Goal: Transaction & Acquisition: Purchase product/service

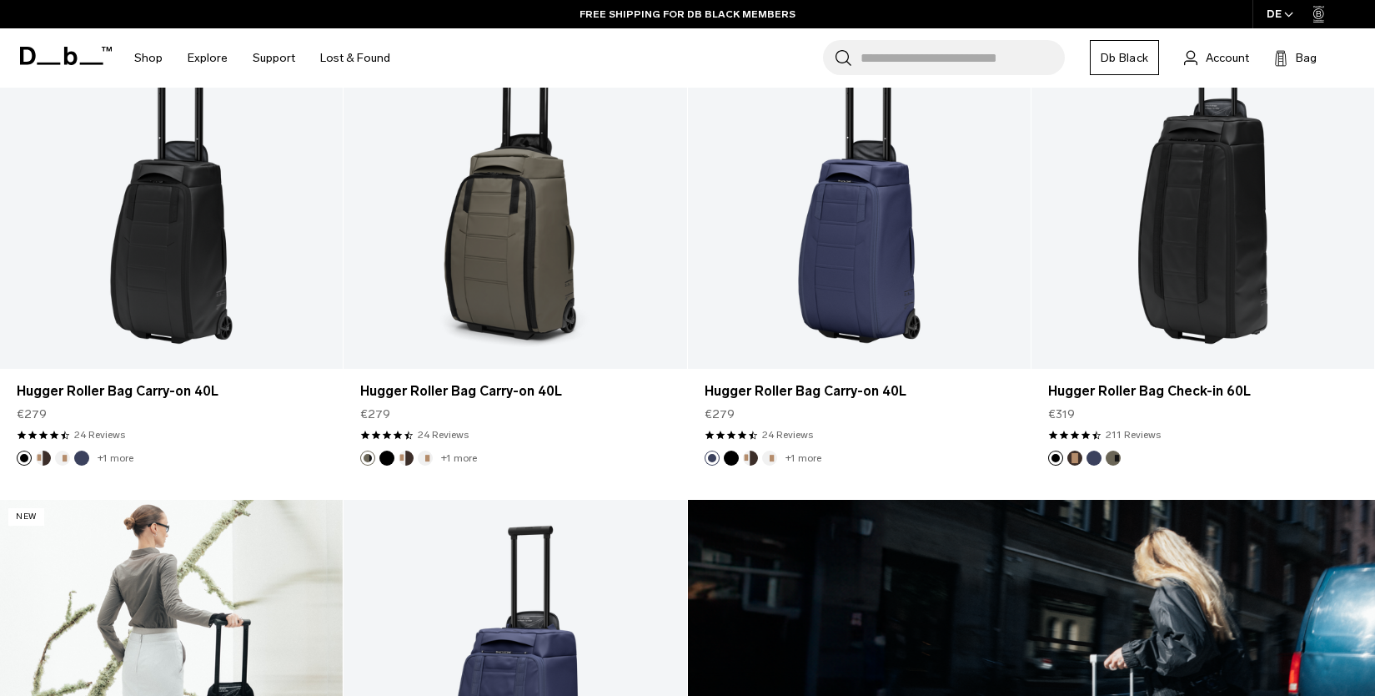
scroll to position [421, 0]
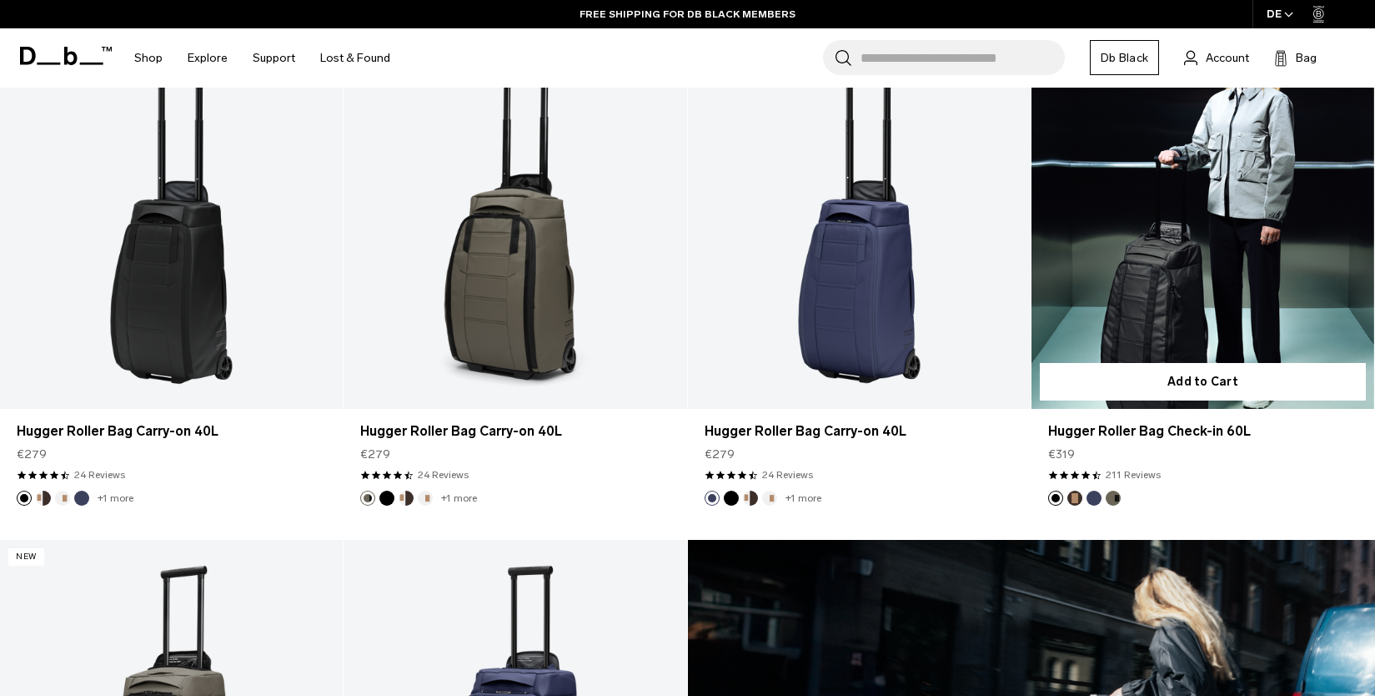
click at [1190, 215] on link "Hugger Roller Bag Check-in 60L" at bounding box center [1203, 218] width 343 height 381
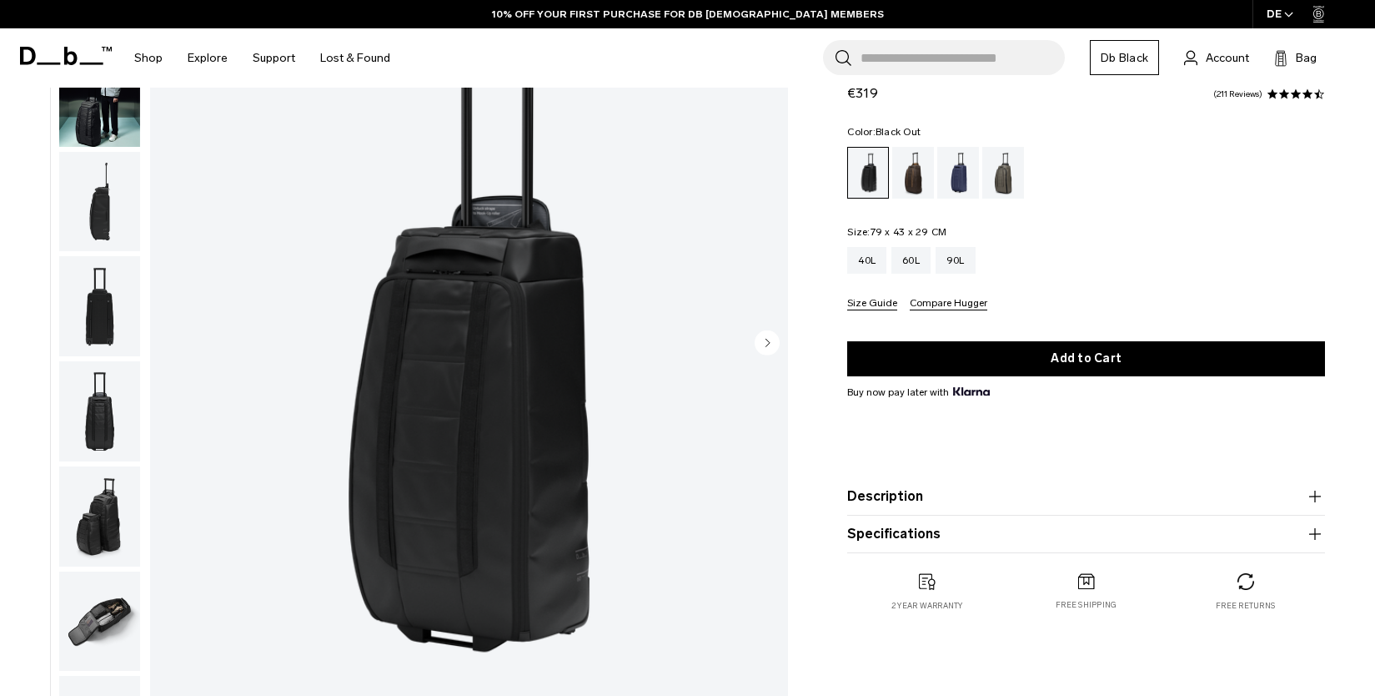
click at [770, 341] on circle "Next slide" at bounding box center [767, 341] width 25 height 25
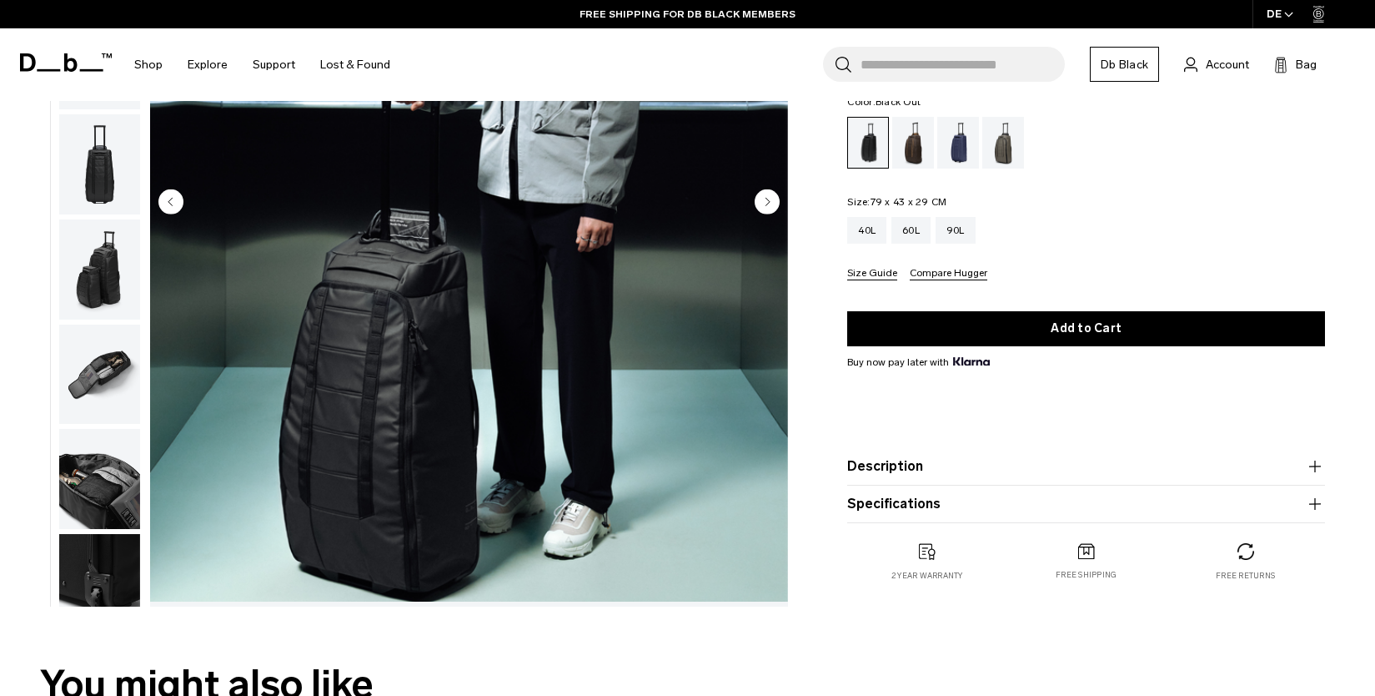
scroll to position [288, 0]
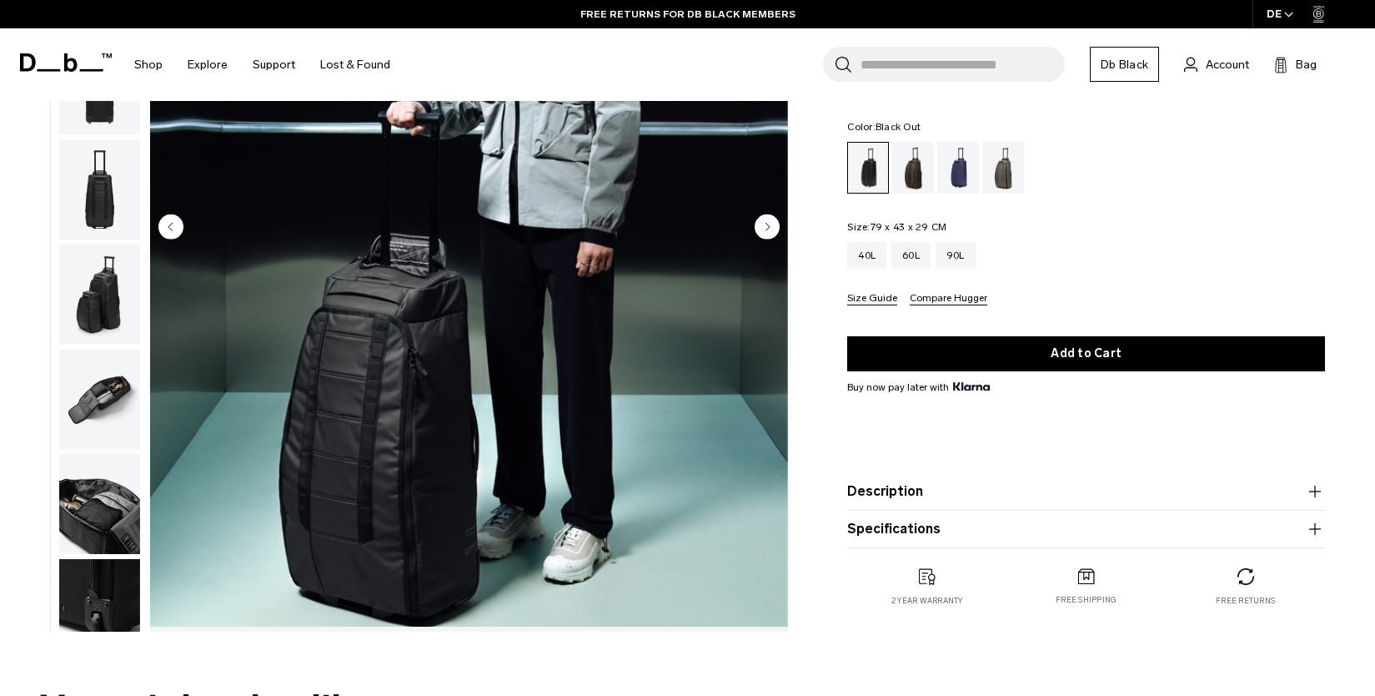
click at [767, 224] on icon "Next slide" at bounding box center [768, 227] width 4 height 8
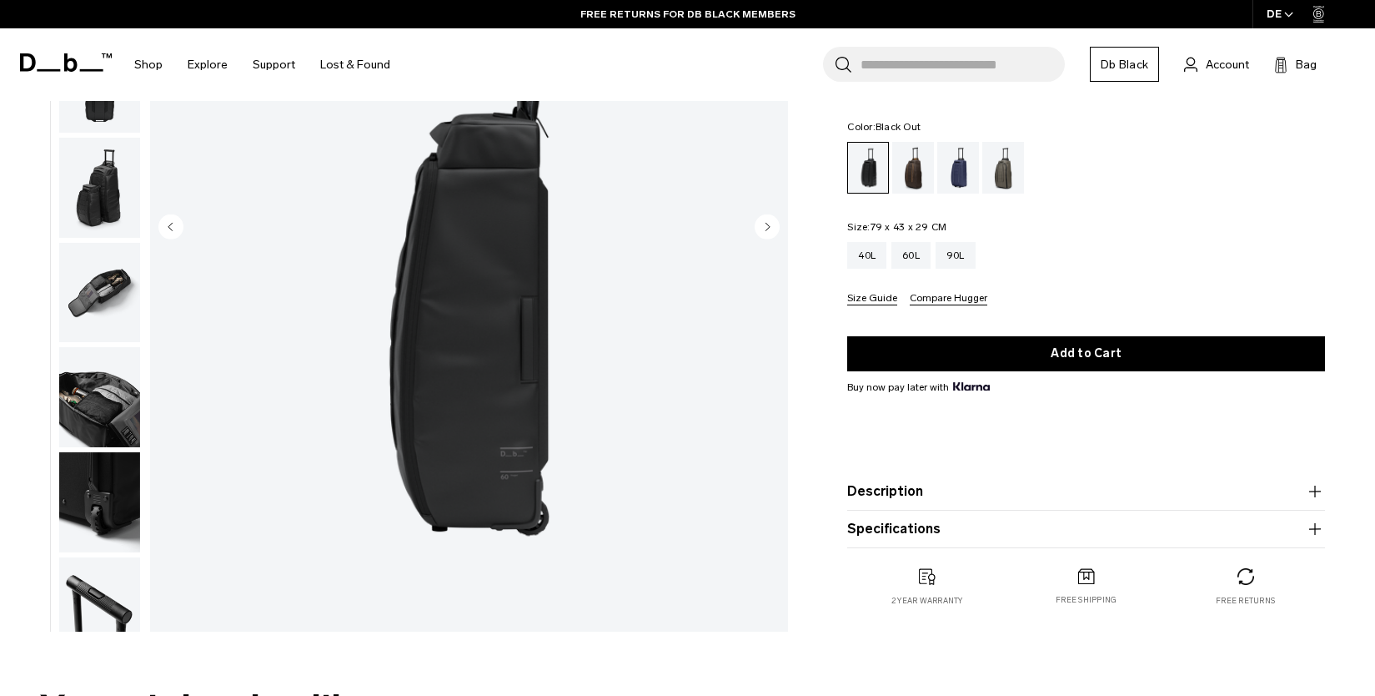
click at [769, 225] on icon "Next slide" at bounding box center [768, 227] width 4 height 8
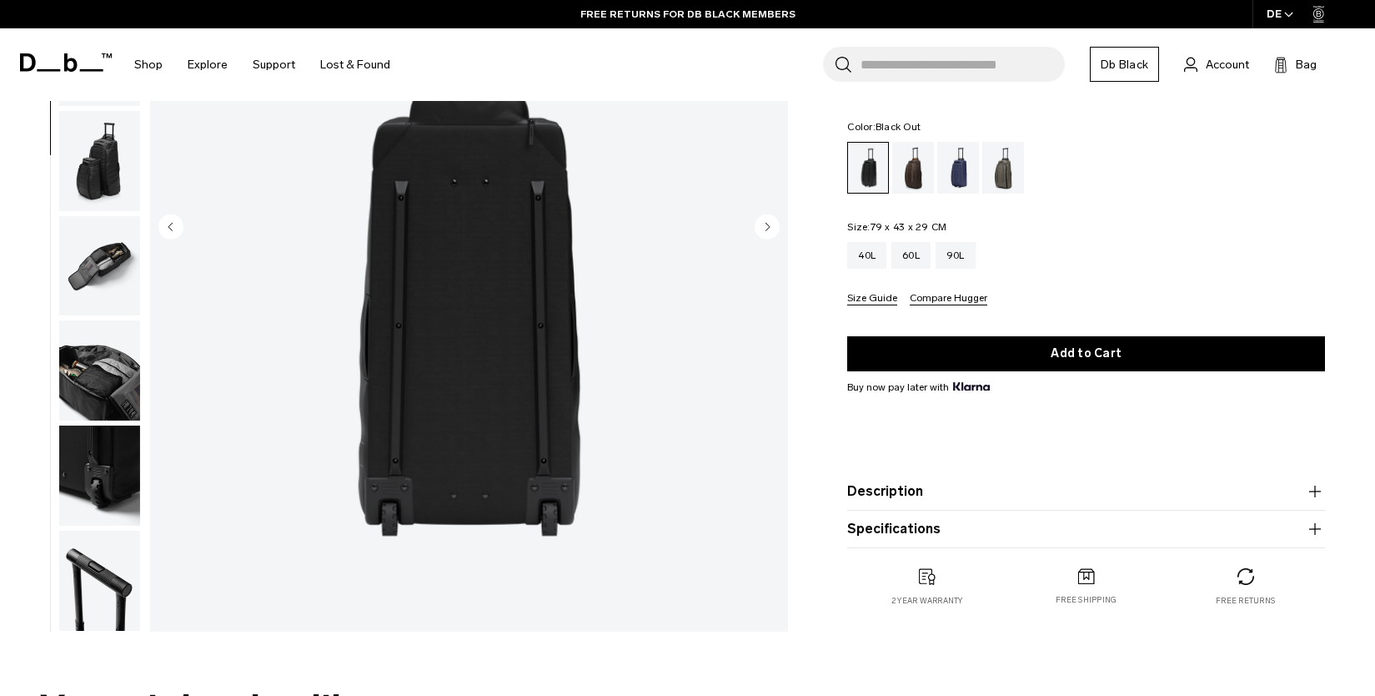
click at [769, 225] on icon "Next slide" at bounding box center [768, 227] width 4 height 8
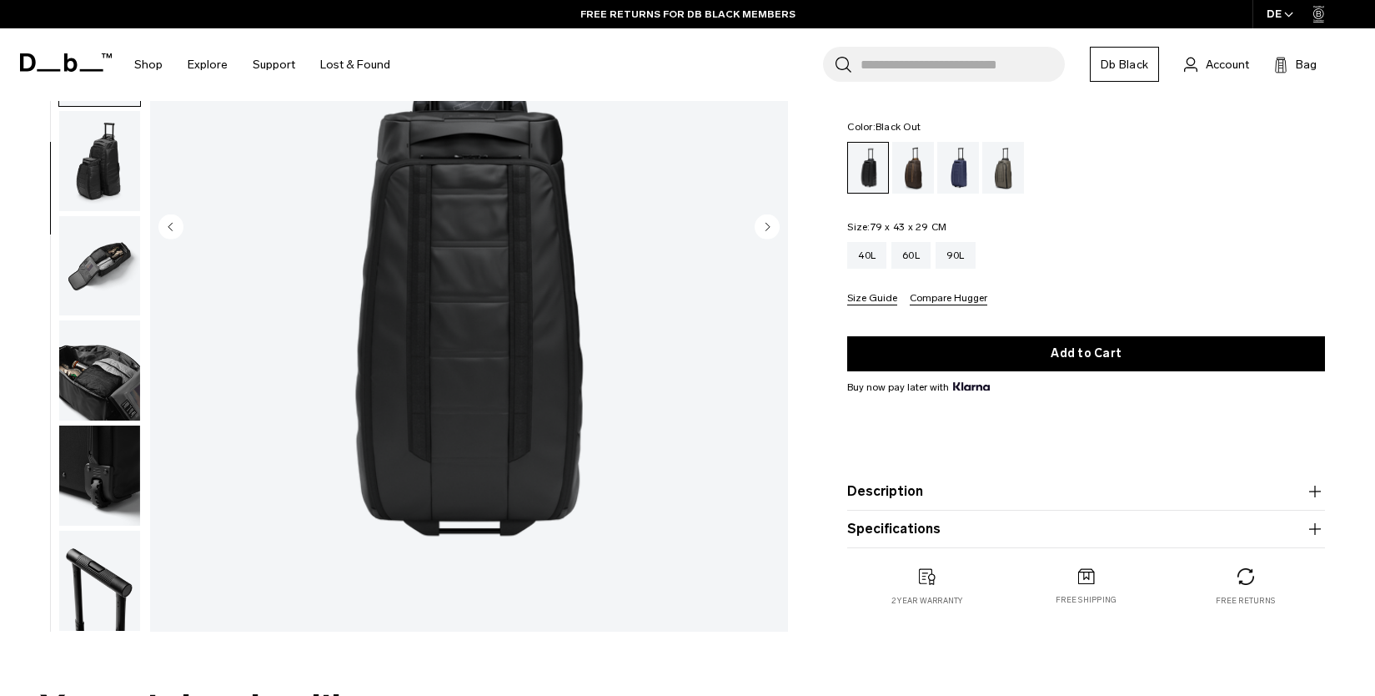
click at [769, 225] on icon "Next slide" at bounding box center [768, 227] width 4 height 8
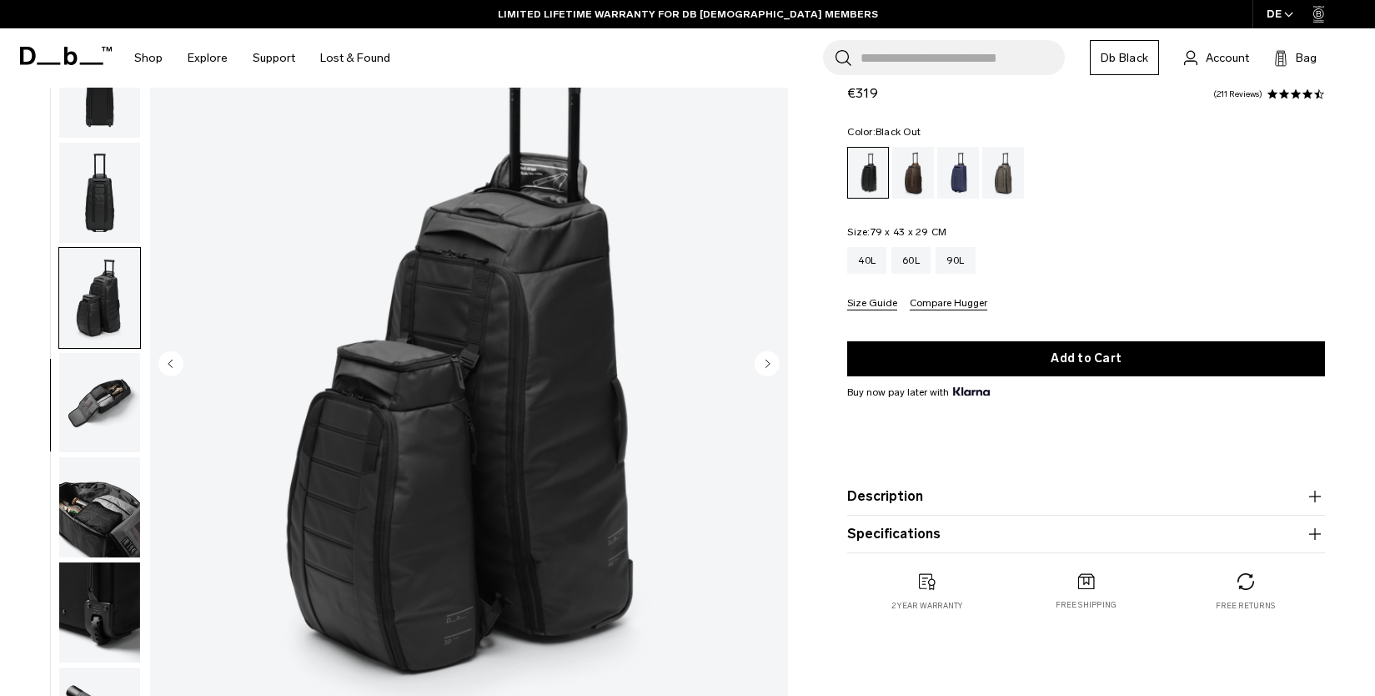
scroll to position [174, 0]
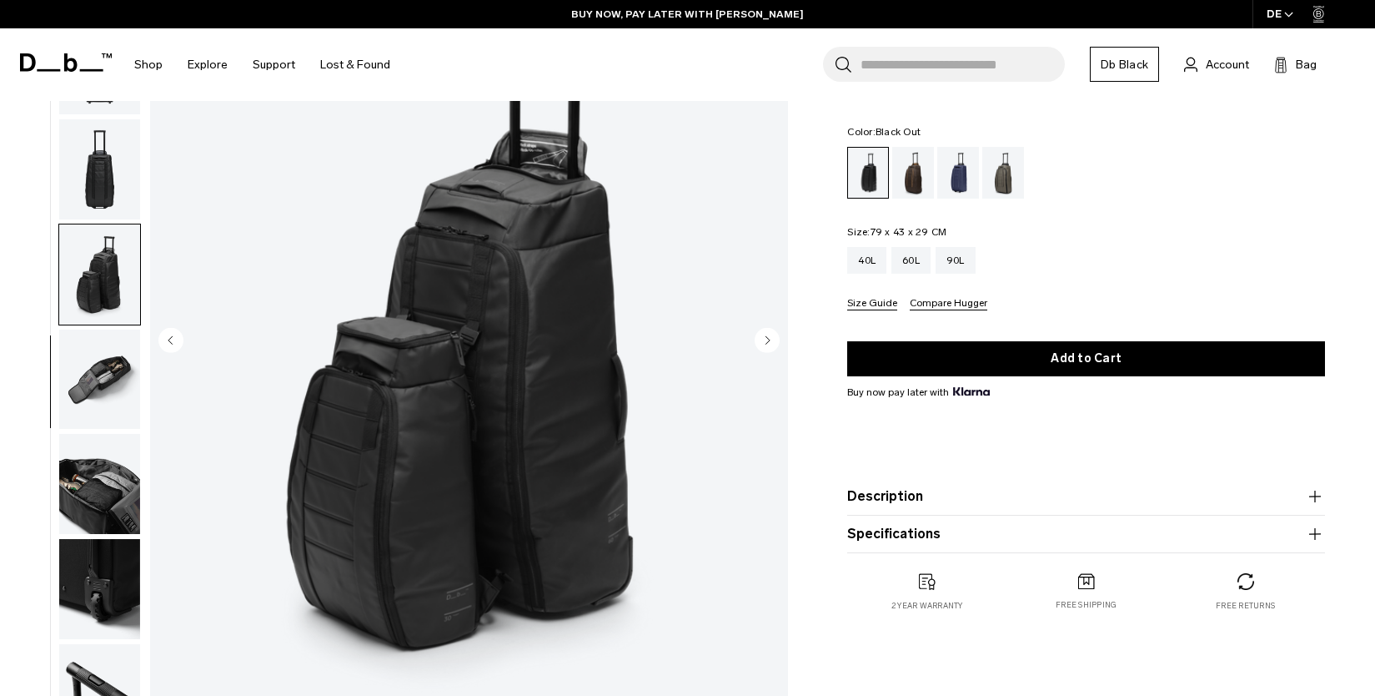
click at [769, 342] on circle "Next slide" at bounding box center [767, 339] width 25 height 25
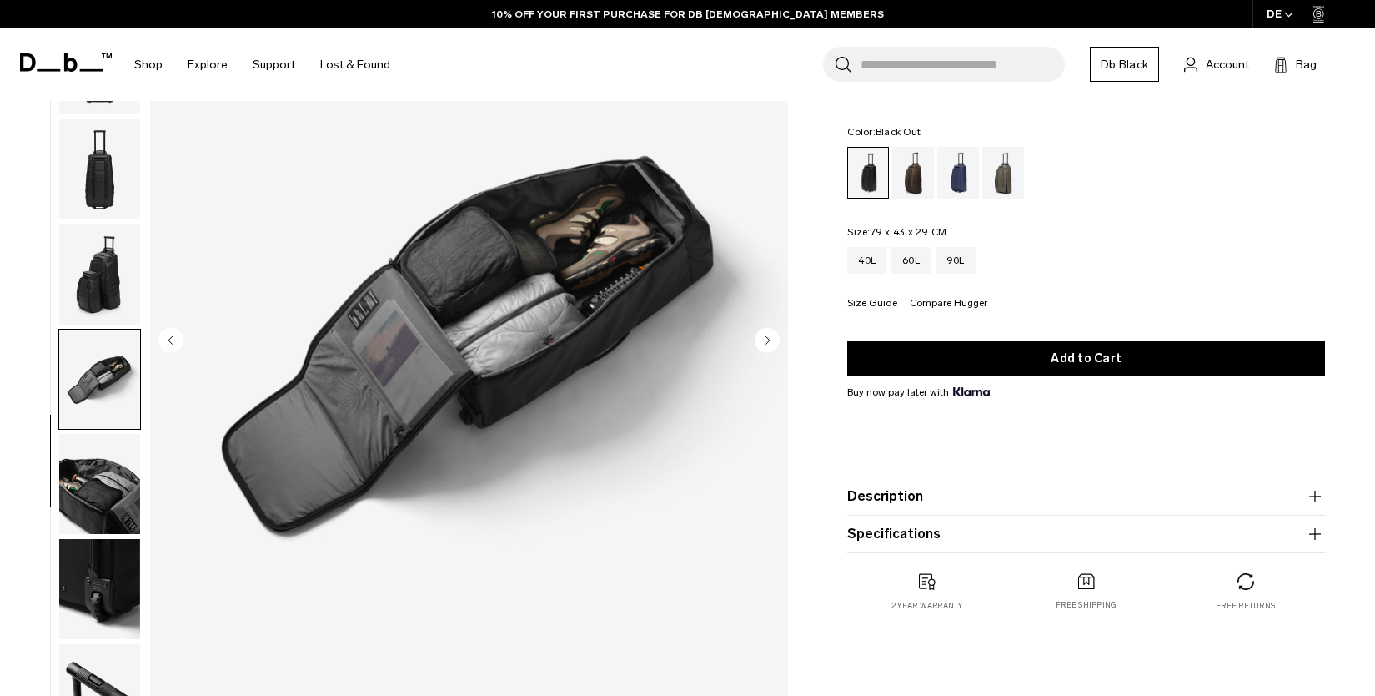
click at [769, 341] on icon "Next slide" at bounding box center [768, 340] width 4 height 8
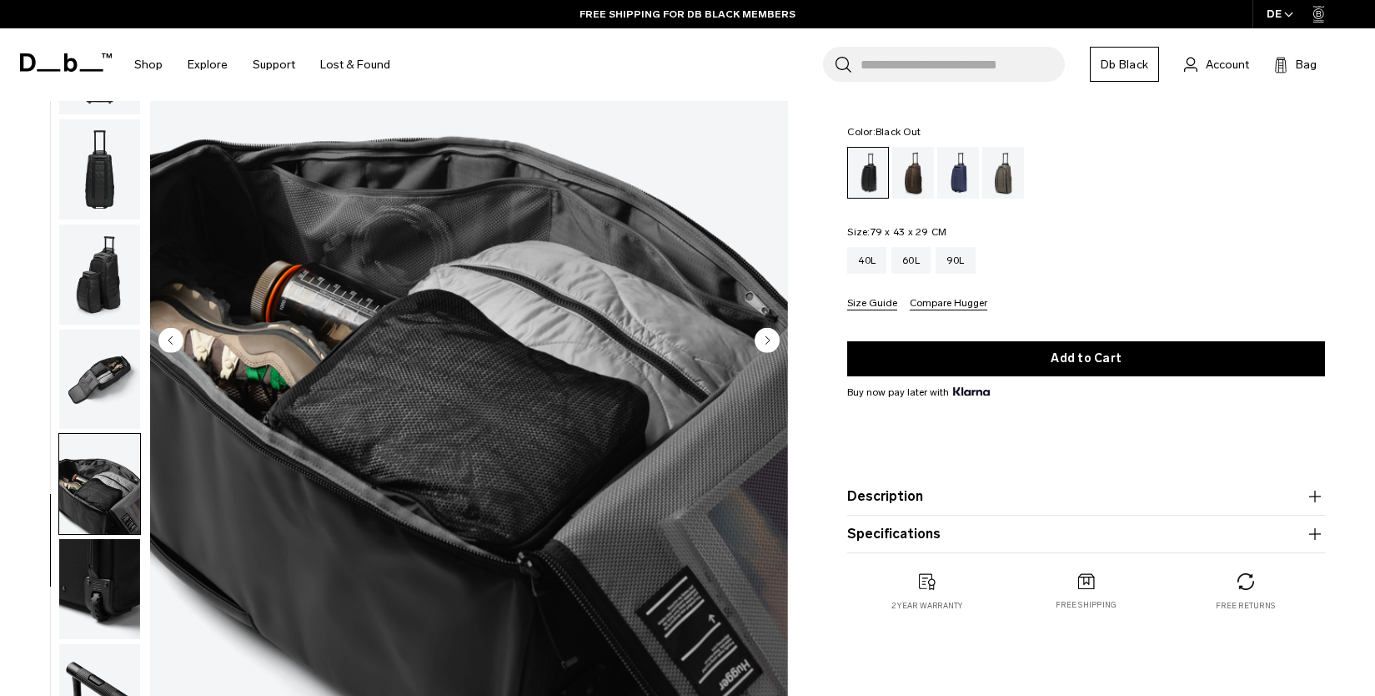
click at [769, 341] on icon "Next slide" at bounding box center [768, 340] width 4 height 8
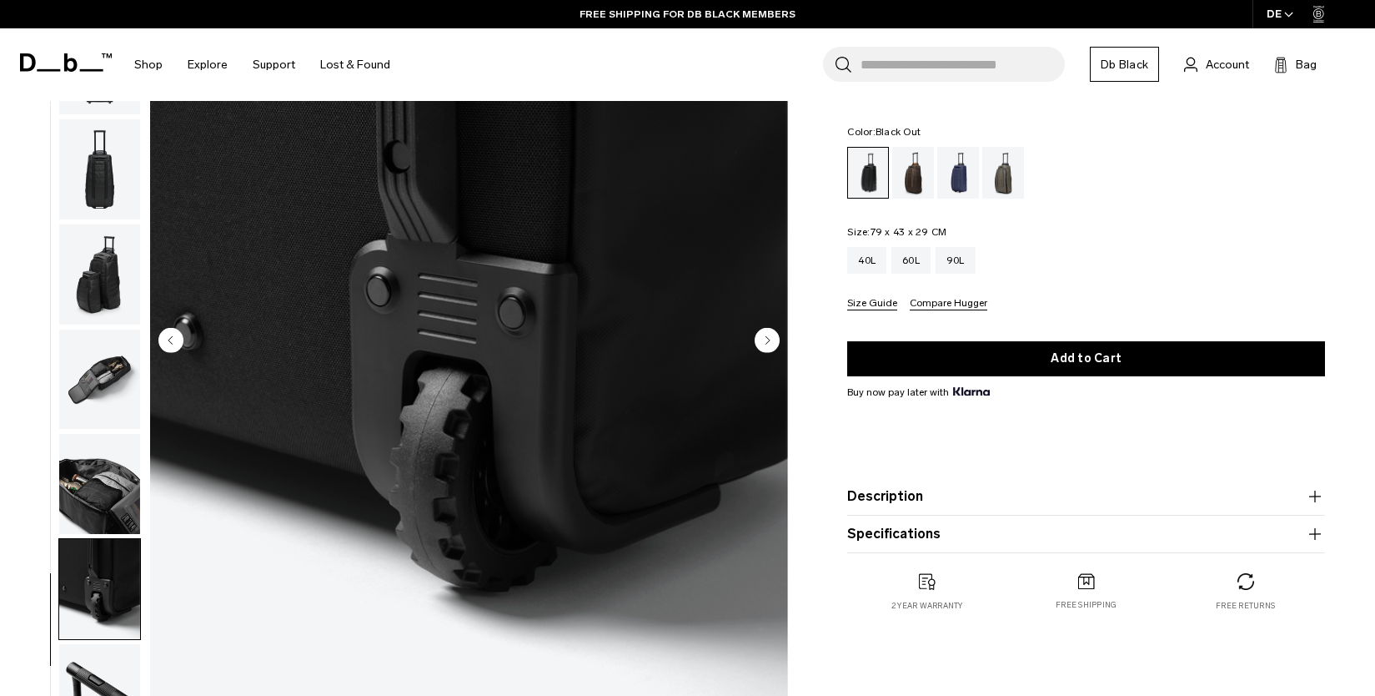
click at [769, 341] on icon "Next slide" at bounding box center [768, 340] width 4 height 8
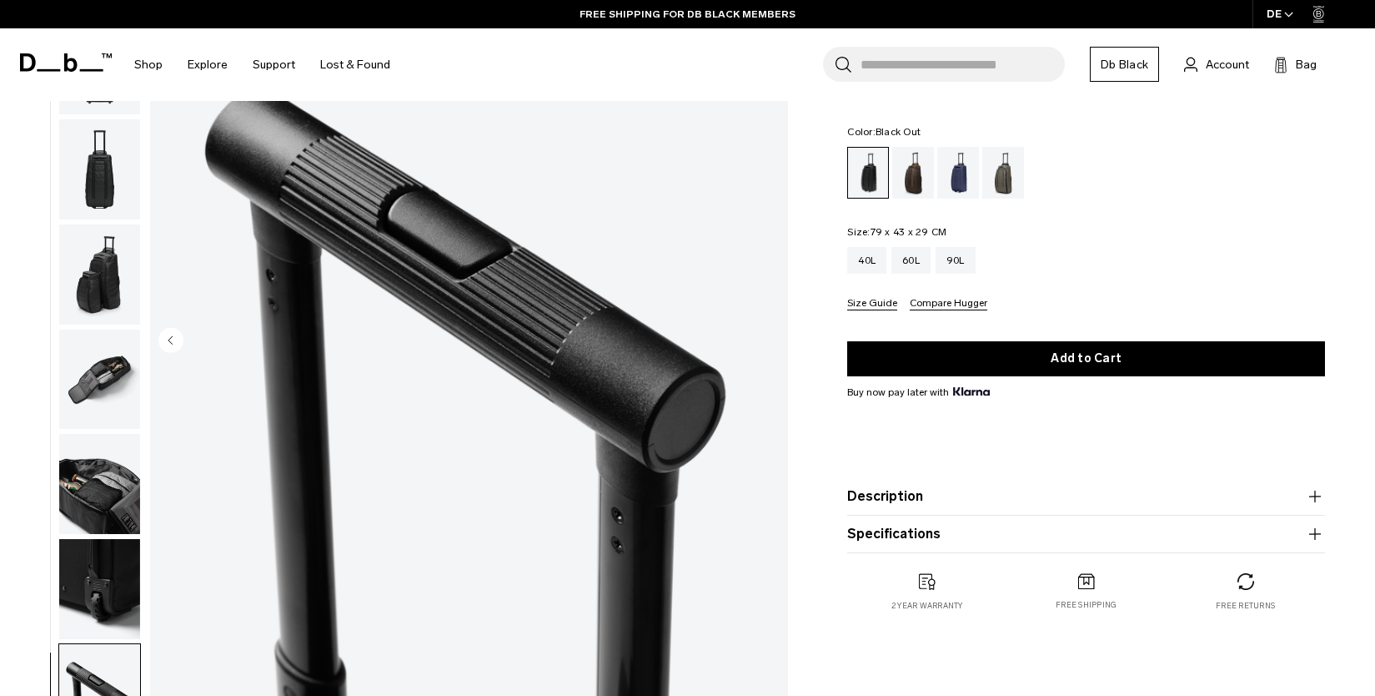
click at [769, 341] on img "10 / 10" at bounding box center [469, 341] width 638 height 796
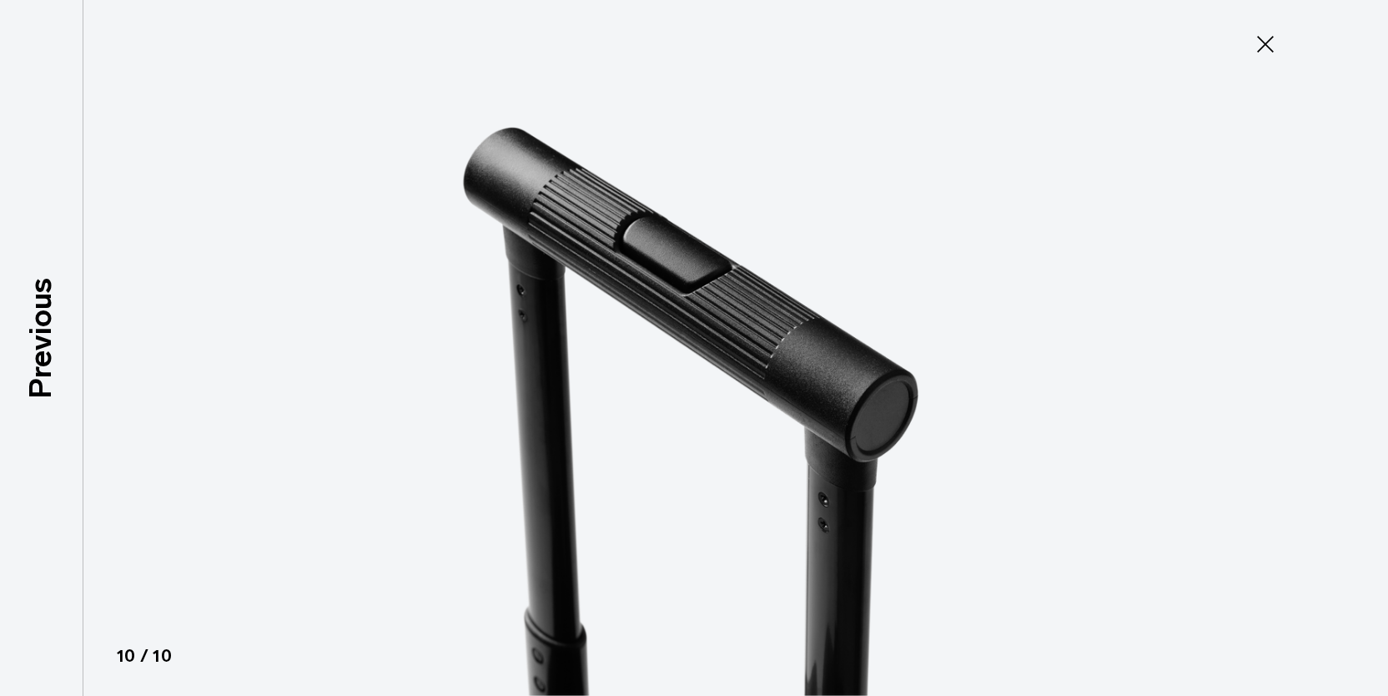
click at [1260, 44] on icon at bounding box center [1265, 44] width 27 height 27
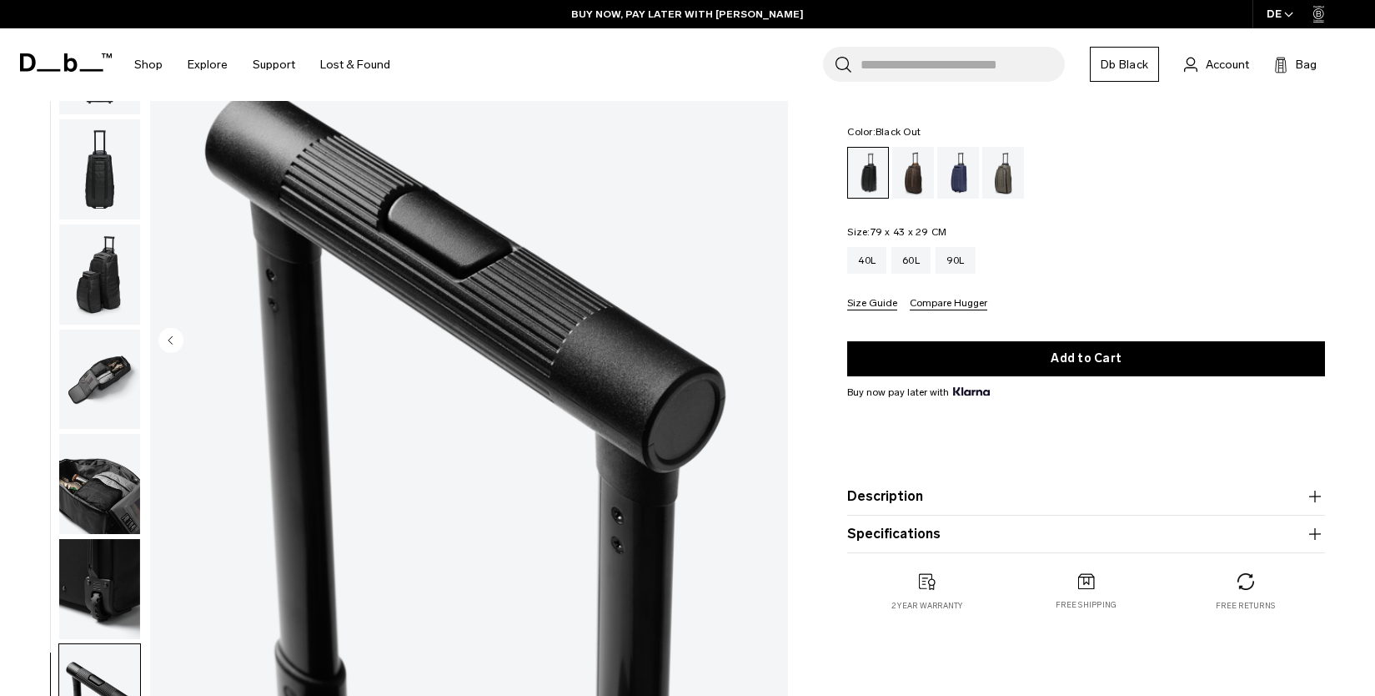
click at [98, 173] on img "button" at bounding box center [99, 169] width 81 height 100
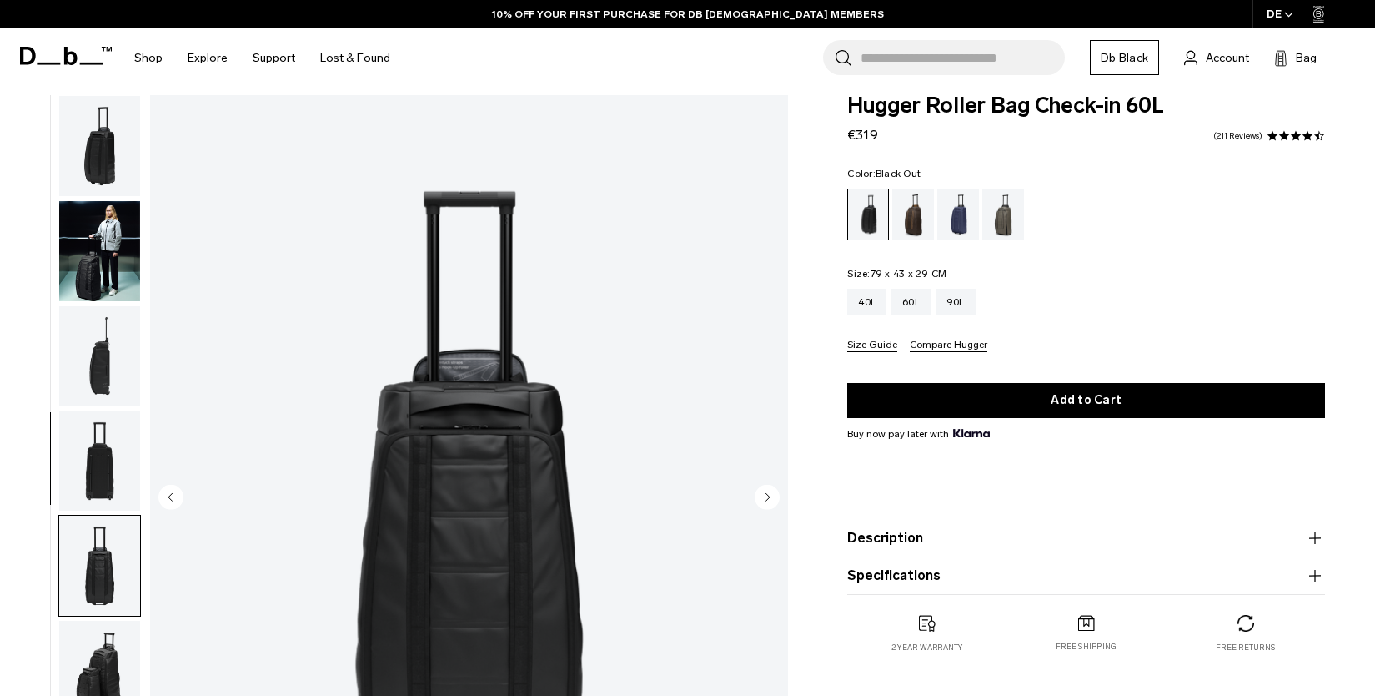
scroll to position [0, 0]
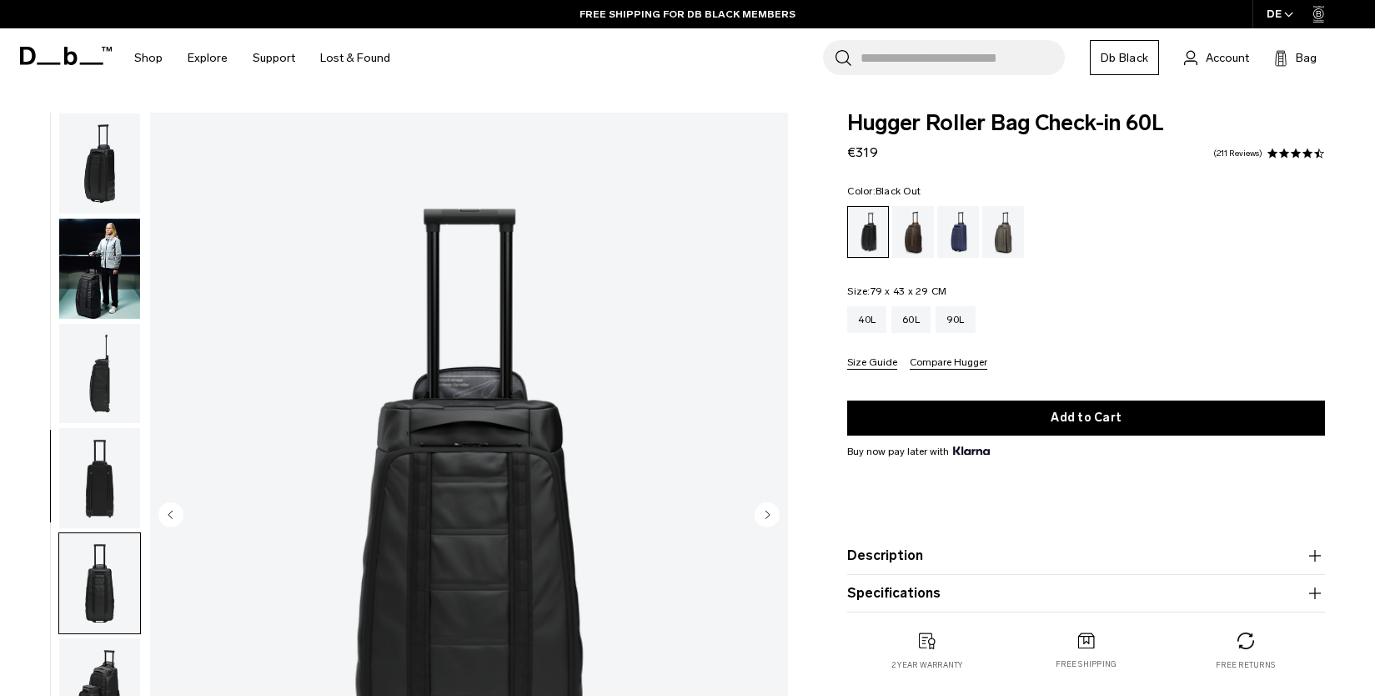
click at [108, 170] on img "button" at bounding box center [99, 163] width 81 height 100
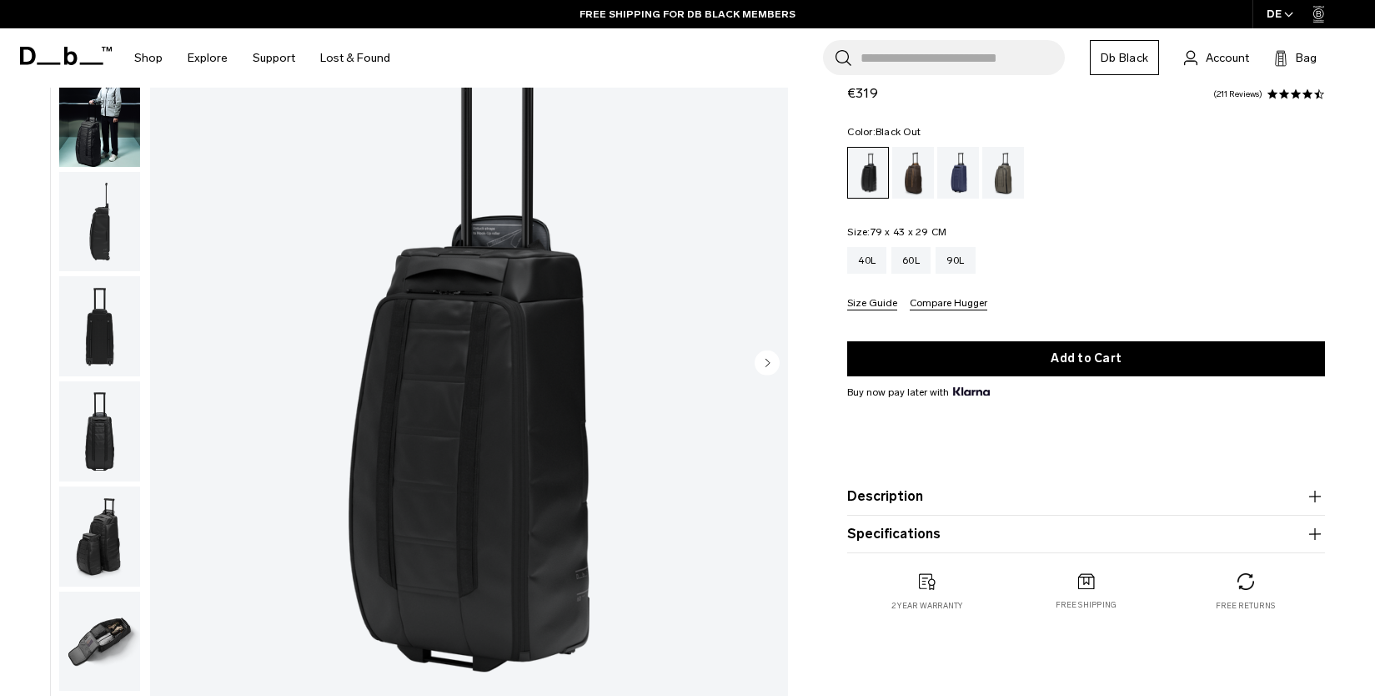
scroll to position [203, 0]
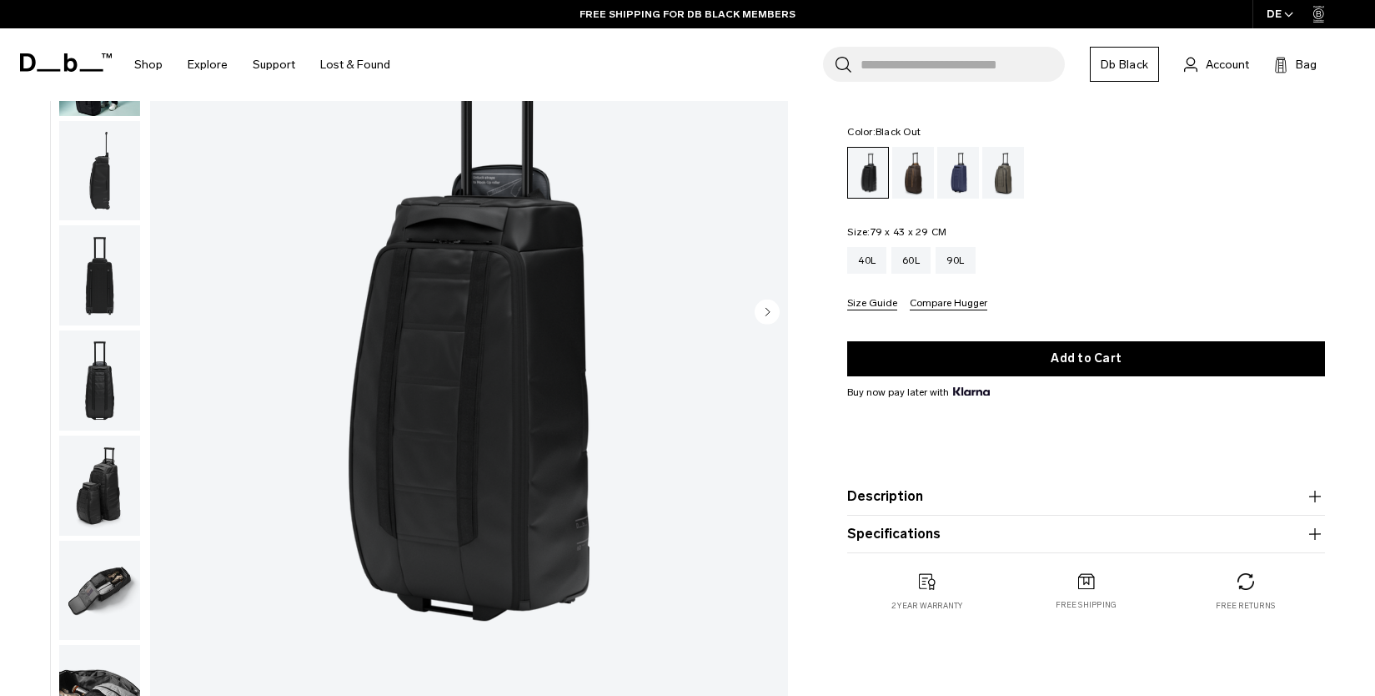
click at [767, 312] on icon "Next slide" at bounding box center [768, 312] width 4 height 8
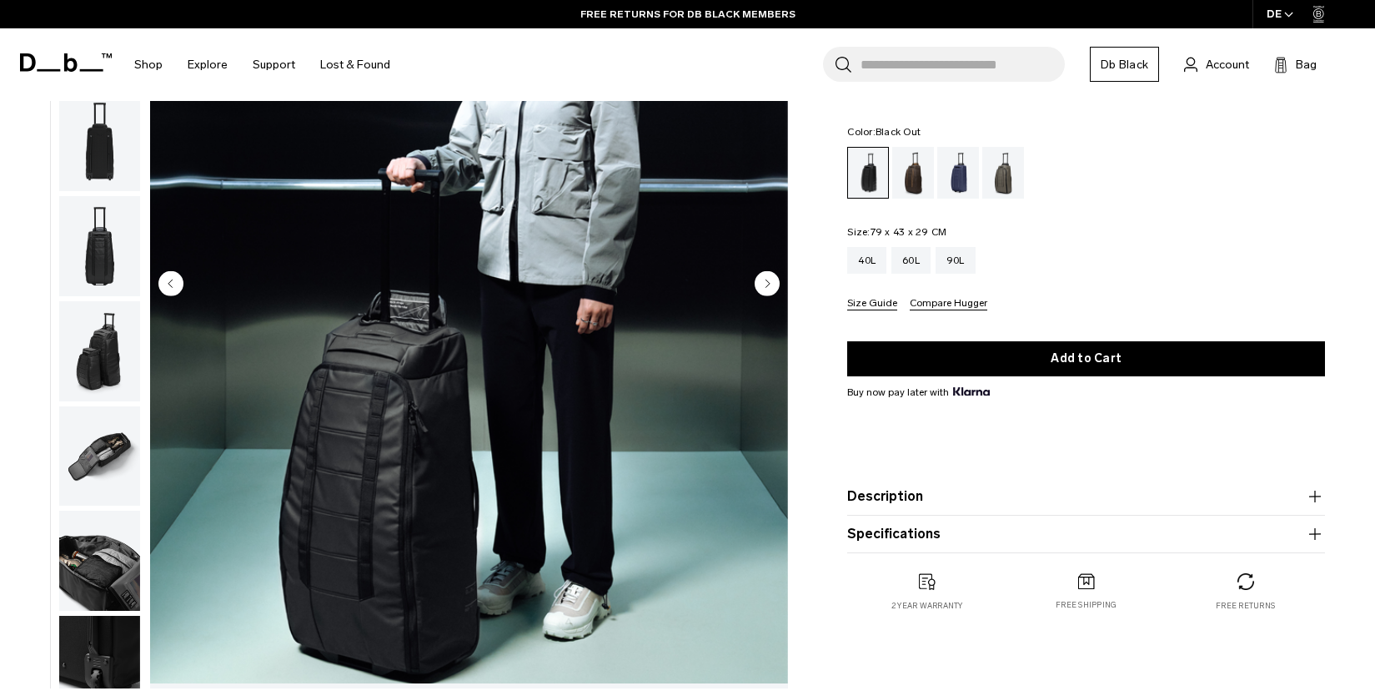
scroll to position [233, 0]
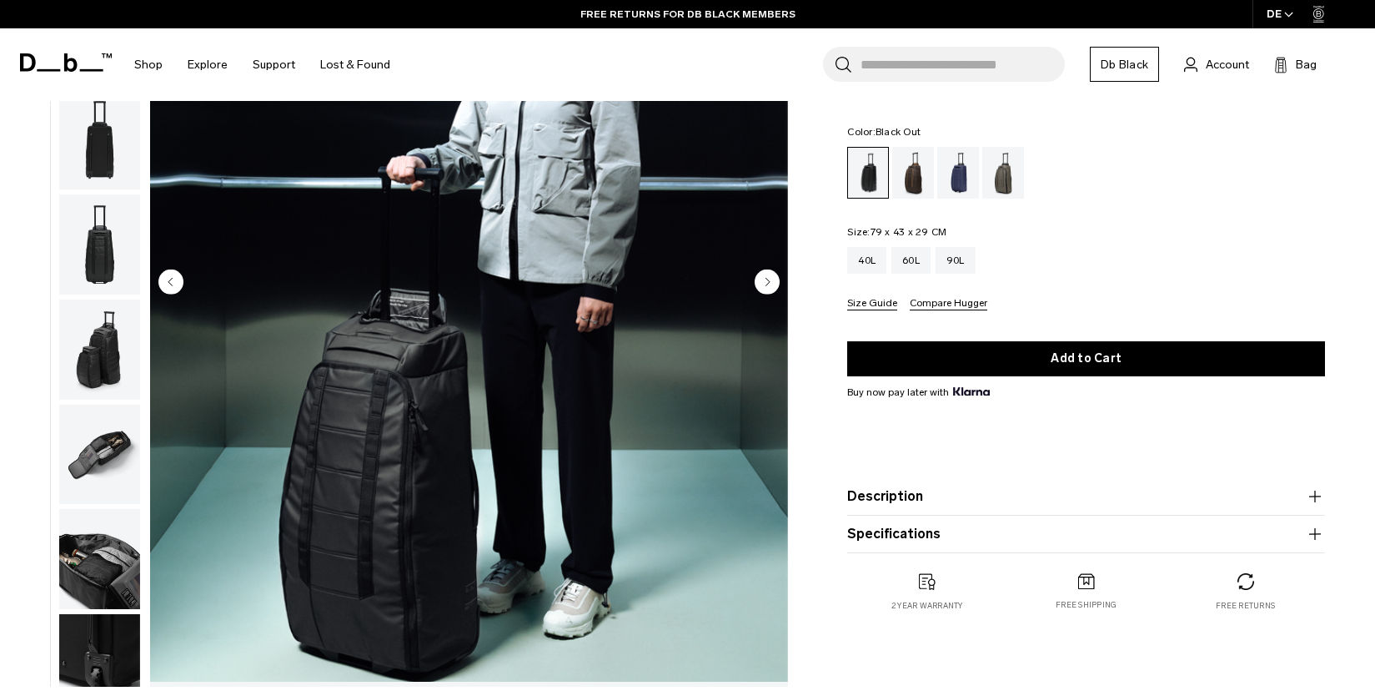
click at [766, 281] on icon "Next slide" at bounding box center [768, 282] width 4 height 8
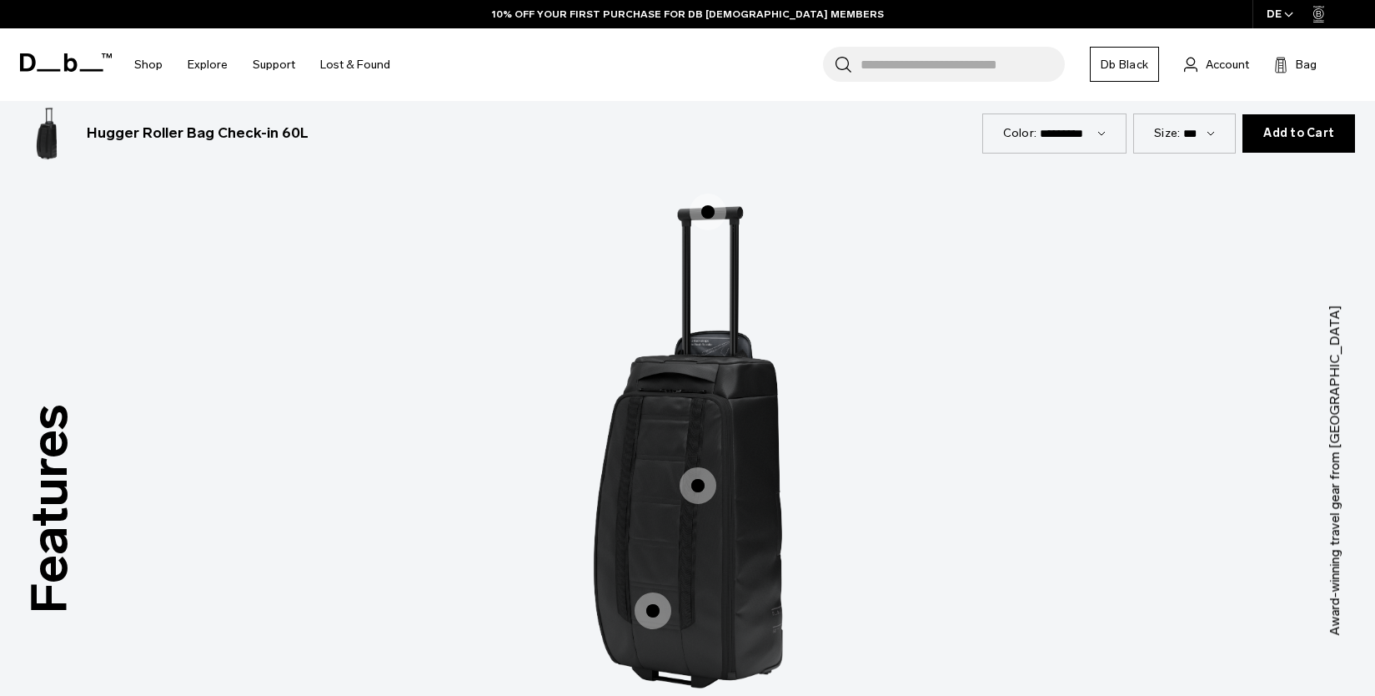
scroll to position [2113, 0]
